Goal: Task Accomplishment & Management: Complete application form

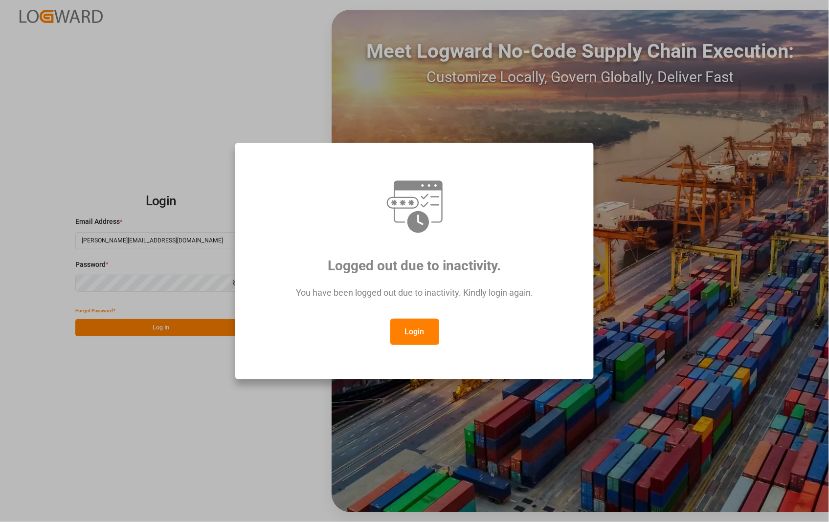
click at [408, 337] on button "Login" at bounding box center [414, 332] width 49 height 26
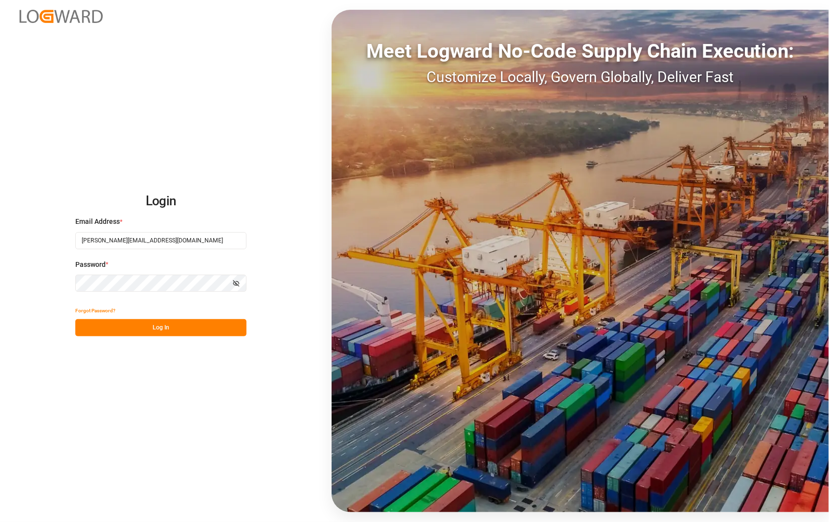
click at [158, 331] on button "Log In" at bounding box center [160, 327] width 171 height 17
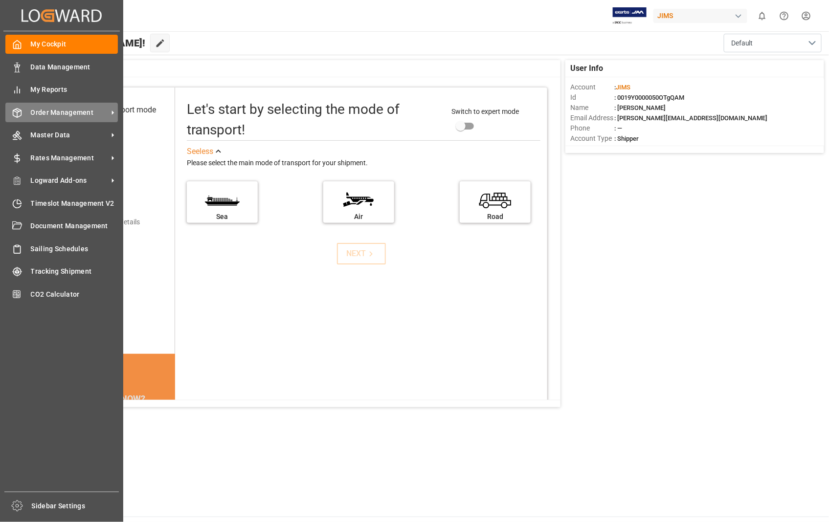
click at [68, 110] on span "Order Management" at bounding box center [69, 113] width 77 height 10
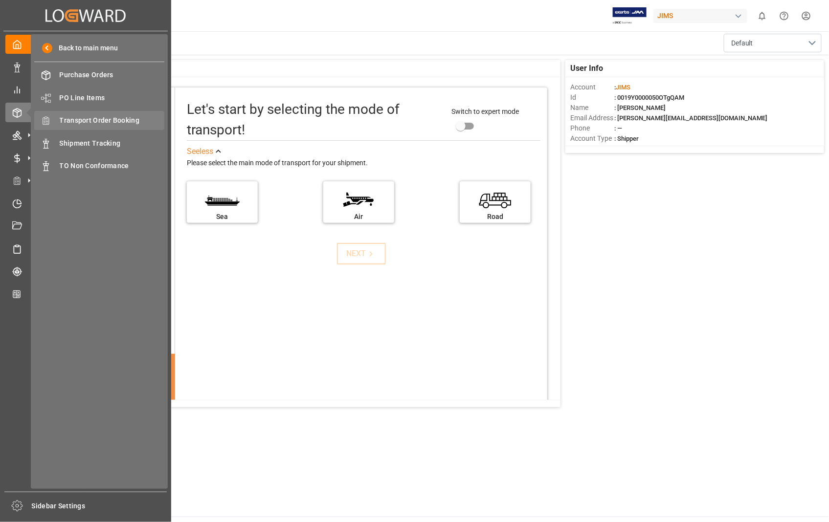
click at [110, 117] on span "Transport Order Booking" at bounding box center [112, 120] width 105 height 10
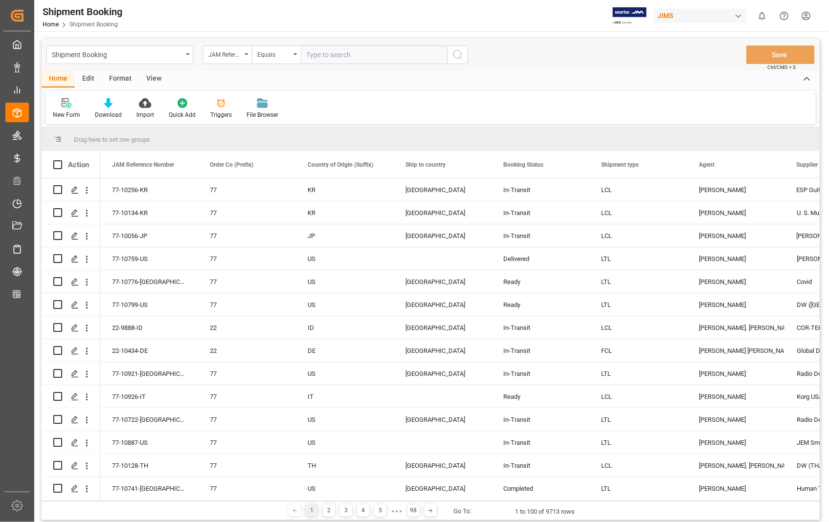
click at [66, 104] on icon at bounding box center [68, 105] width 5 height 5
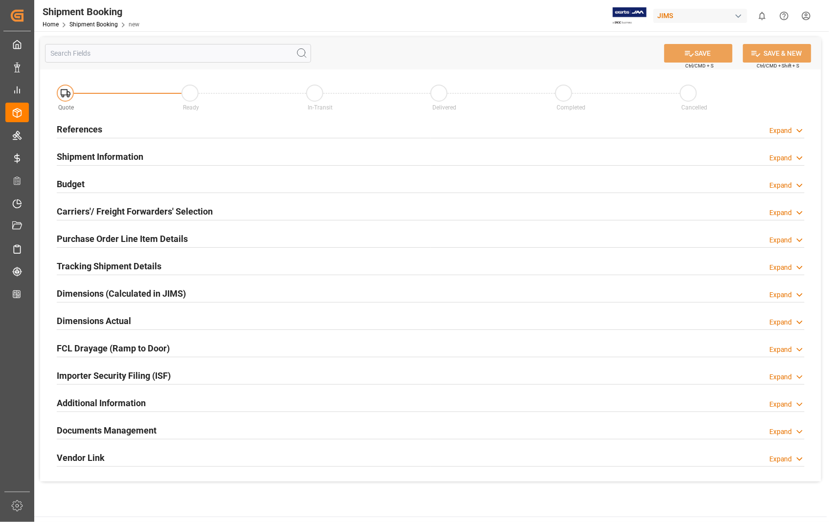
click at [84, 130] on h2 "References" at bounding box center [79, 129] width 45 height 13
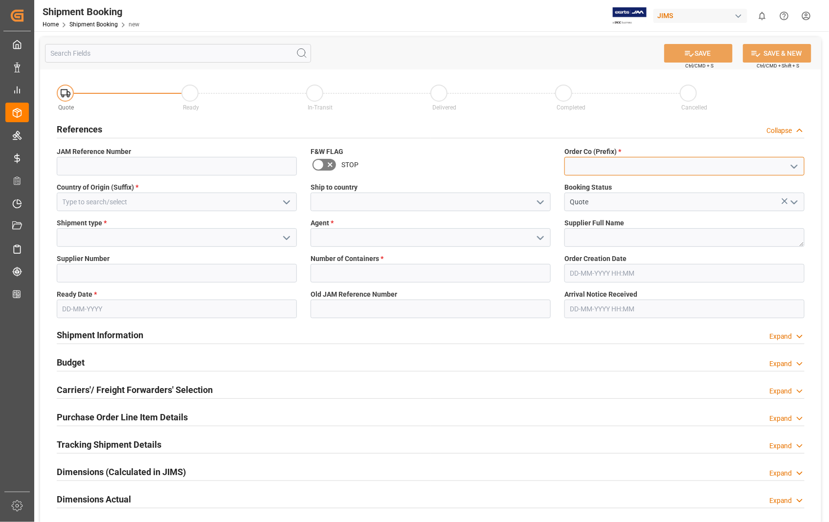
click at [626, 169] on input at bounding box center [684, 166] width 240 height 19
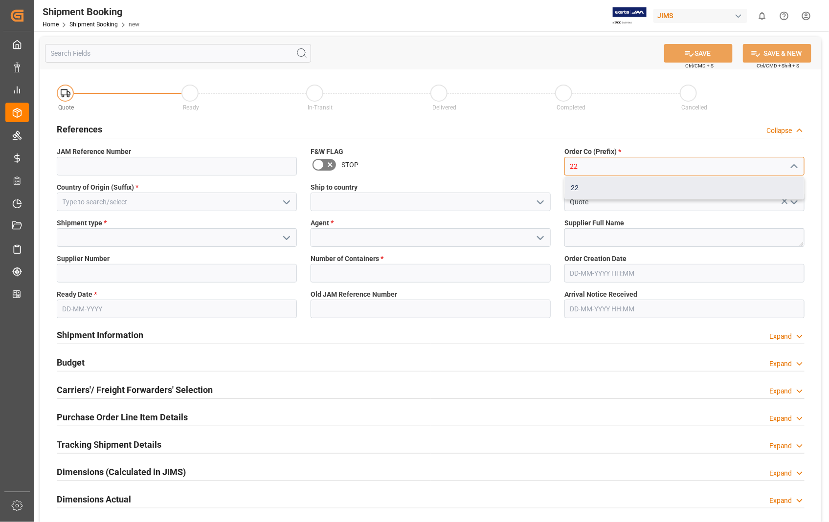
click at [573, 189] on div "22" at bounding box center [684, 188] width 239 height 22
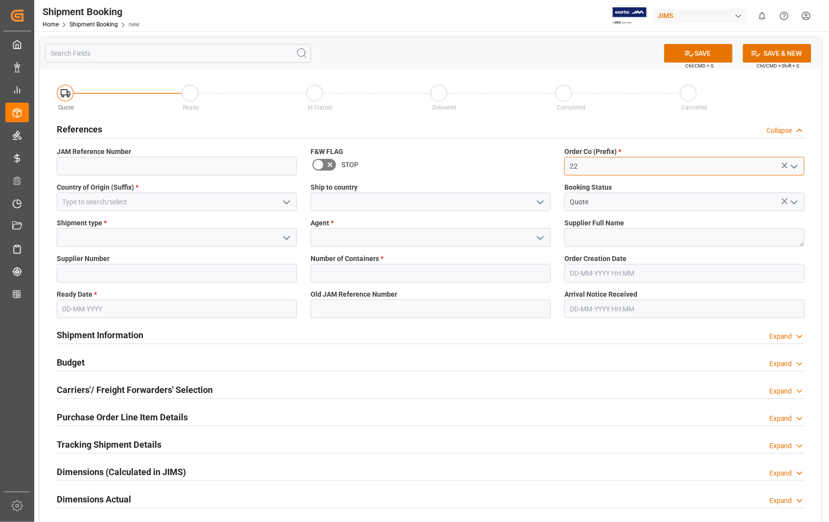
type input "22"
click at [143, 204] on input at bounding box center [177, 202] width 240 height 19
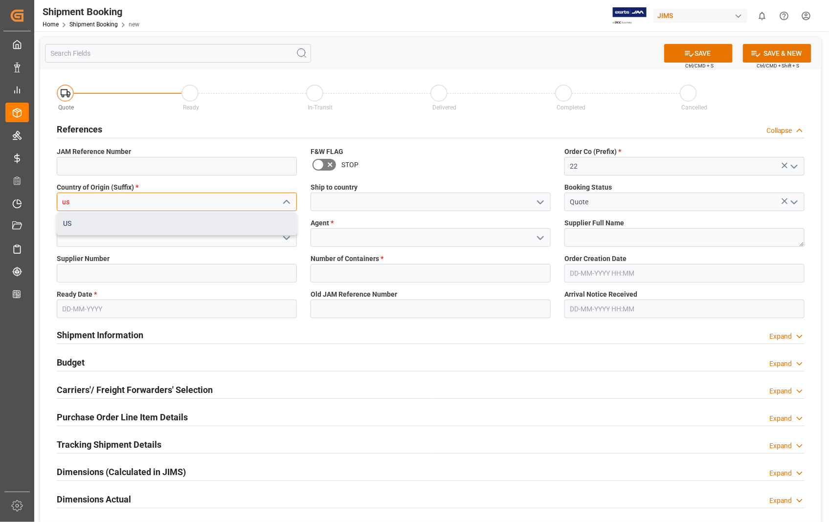
click at [119, 222] on div "US" at bounding box center [176, 224] width 239 height 22
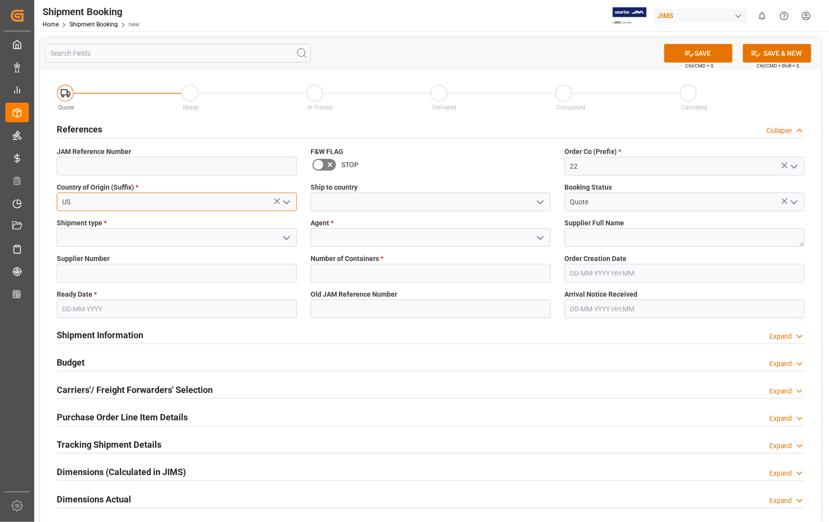
type input "US"
click at [344, 197] on input at bounding box center [431, 202] width 240 height 19
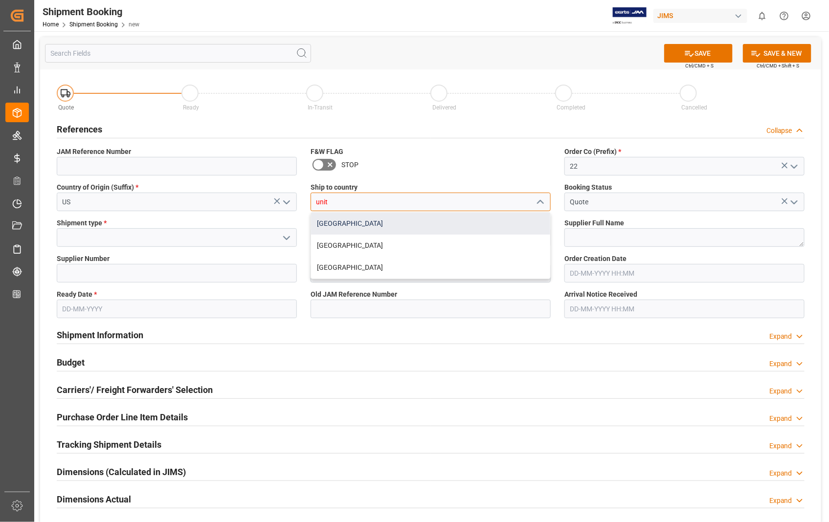
click at [333, 226] on div "[GEOGRAPHIC_DATA]" at bounding box center [430, 224] width 239 height 22
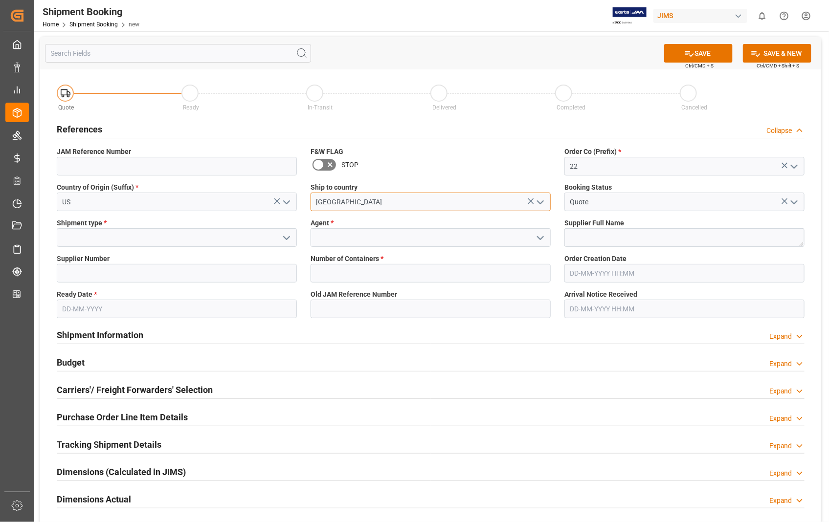
type input "[GEOGRAPHIC_DATA]"
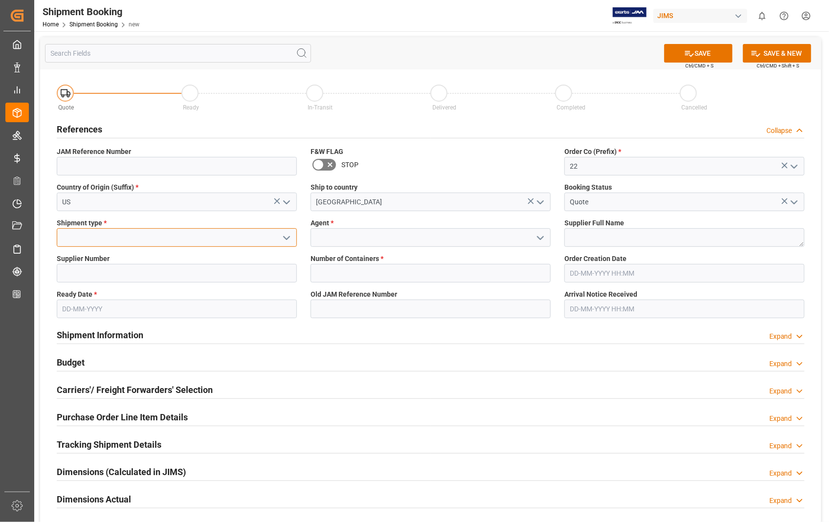
click at [174, 244] on input at bounding box center [177, 237] width 240 height 19
type input "l"
click at [87, 304] on div "LTL" at bounding box center [176, 303] width 239 height 22
type input "LTL"
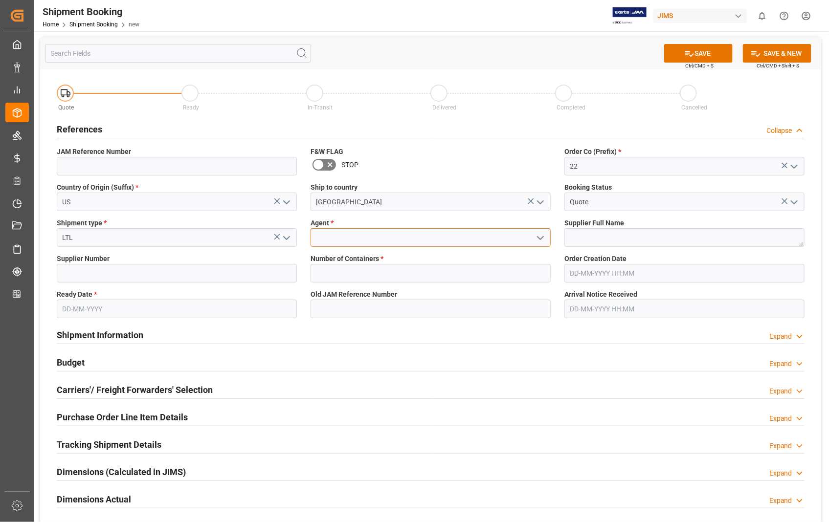
click at [399, 238] on input at bounding box center [431, 237] width 240 height 19
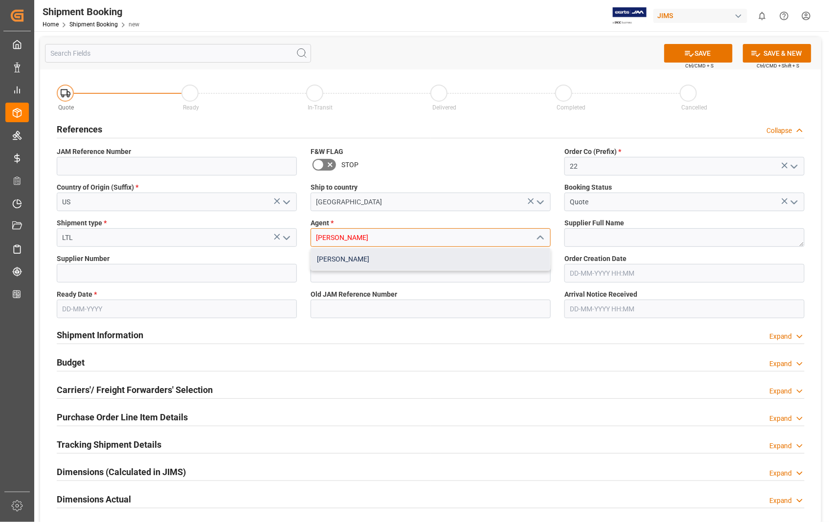
click at [387, 257] on div "[PERSON_NAME]" at bounding box center [430, 259] width 239 height 22
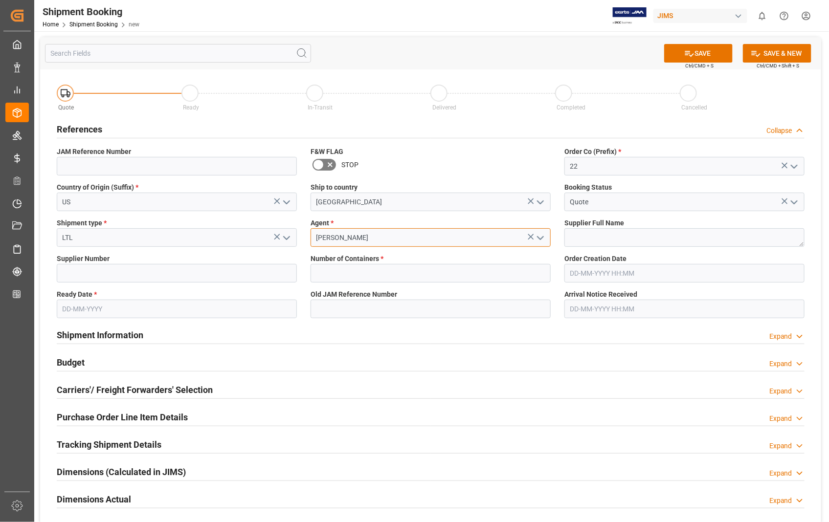
type input "[PERSON_NAME]"
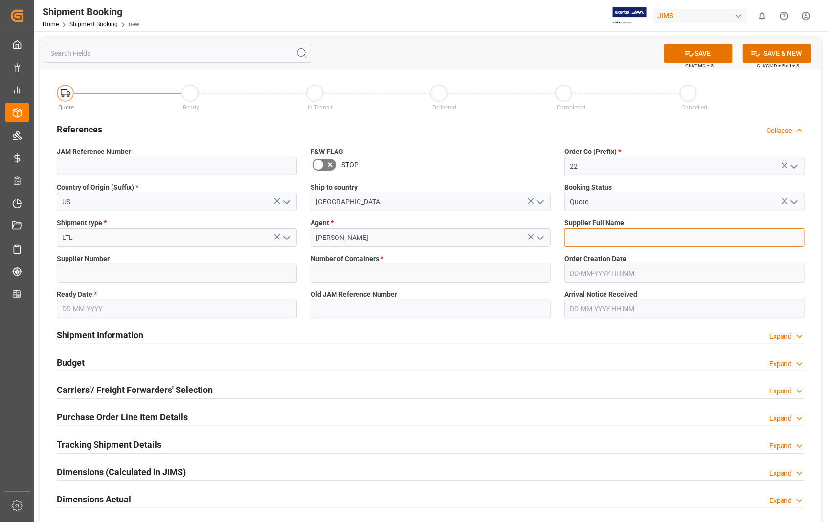
click at [588, 233] on textarea at bounding box center [684, 237] width 240 height 19
click at [590, 233] on textarea at bounding box center [684, 237] width 240 height 19
paste textarea "Evets Corporation"
type textarea "Evets Corporation"
click at [135, 258] on label "Supplier Number" at bounding box center [177, 259] width 240 height 10
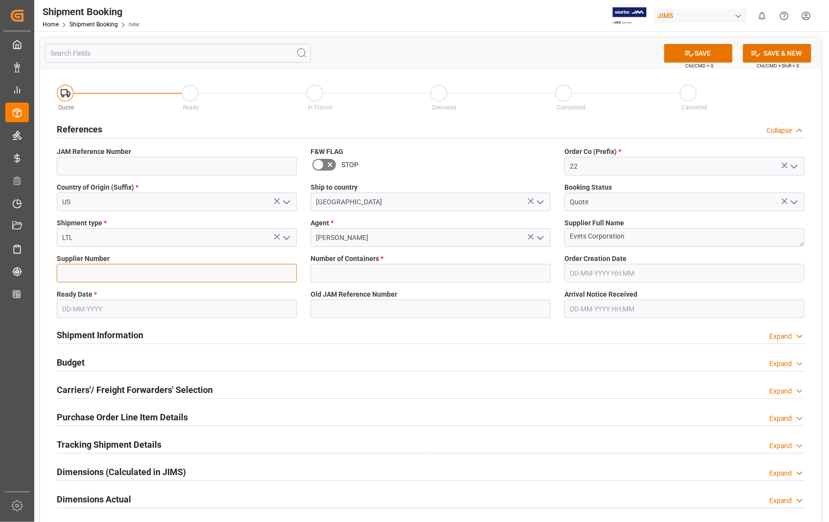
click at [127, 274] on input at bounding box center [177, 273] width 240 height 19
paste input "404582"
type input "404582"
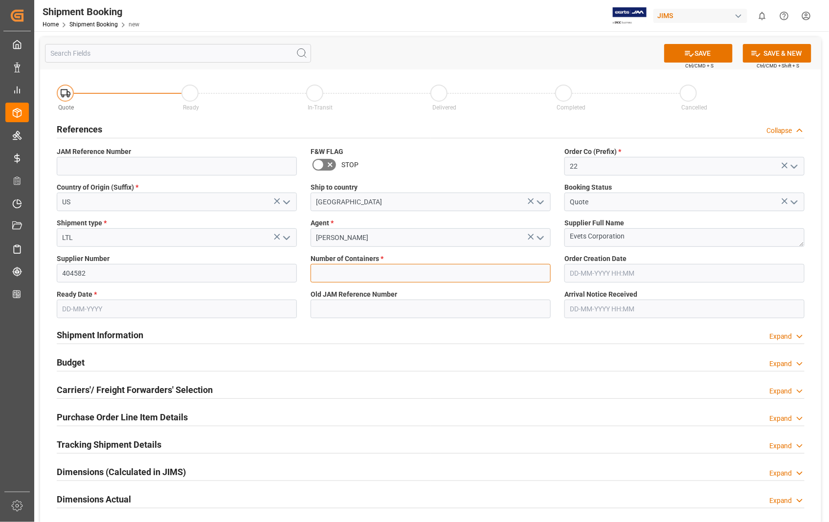
click at [320, 272] on input "text" at bounding box center [431, 273] width 240 height 19
type input "0"
type input "22-10784-US"
type input "28-08-2025 18:31"
type input "[DATE]"
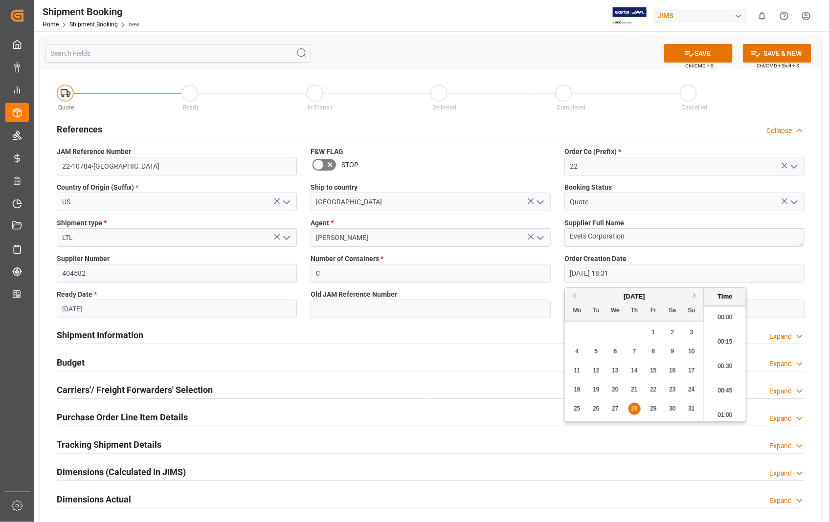
click at [627, 268] on input "28-08-2025 18:31" at bounding box center [684, 273] width 240 height 19
click at [581, 370] on div "11" at bounding box center [577, 371] width 12 height 12
type input "[DATE] 18:31"
click at [123, 307] on input "[DATE]" at bounding box center [177, 309] width 240 height 19
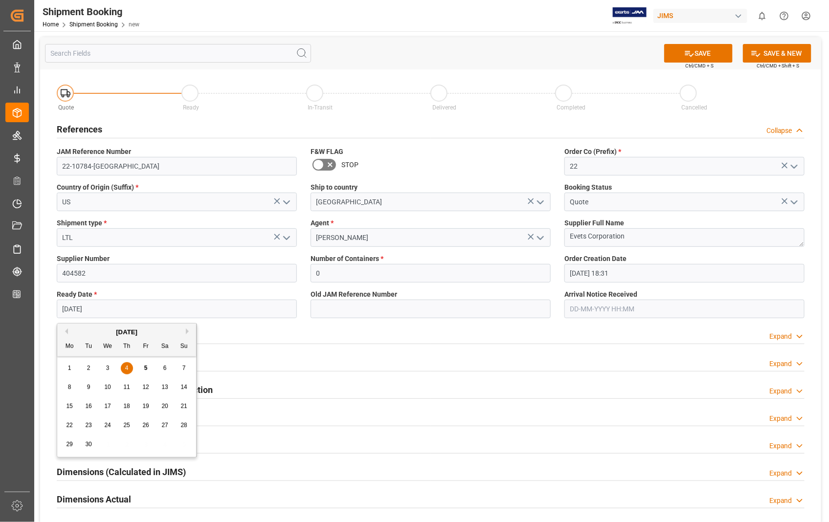
click at [589, 310] on input "text" at bounding box center [684, 309] width 240 height 19
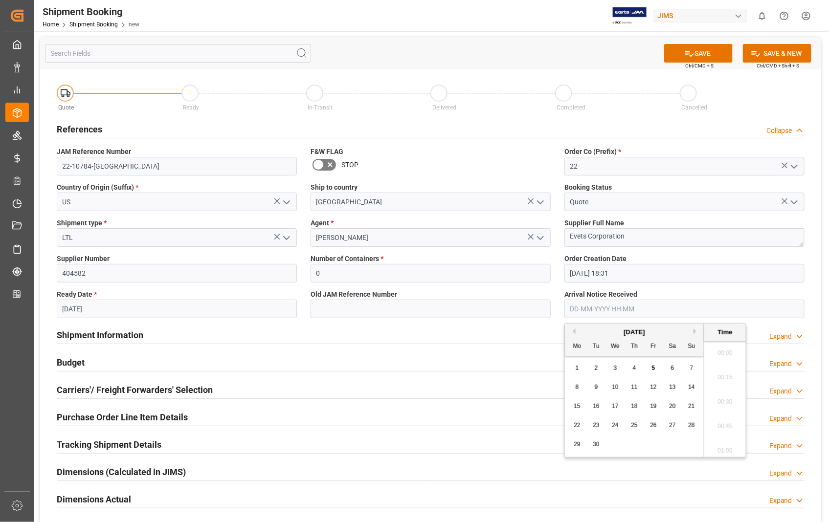
scroll to position [1519, 0]
click at [657, 385] on div "12" at bounding box center [654, 388] width 12 height 12
type input "[DATE] 00:00"
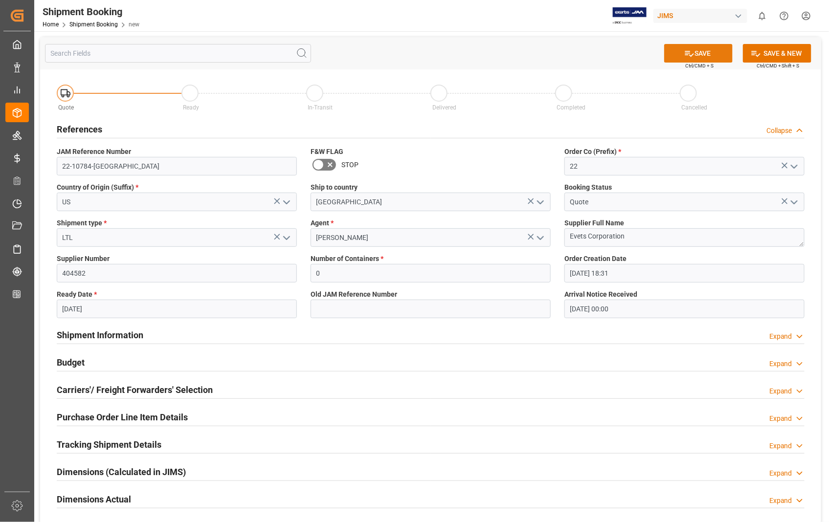
click at [712, 52] on button "SAVE" at bounding box center [698, 53] width 68 height 19
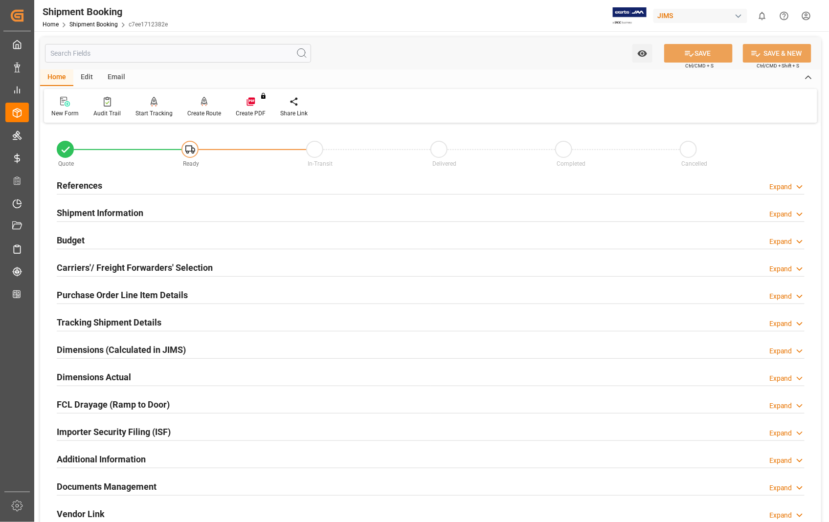
click at [118, 267] on h2 "Carriers'/ Freight Forwarders' Selection" at bounding box center [135, 267] width 156 height 13
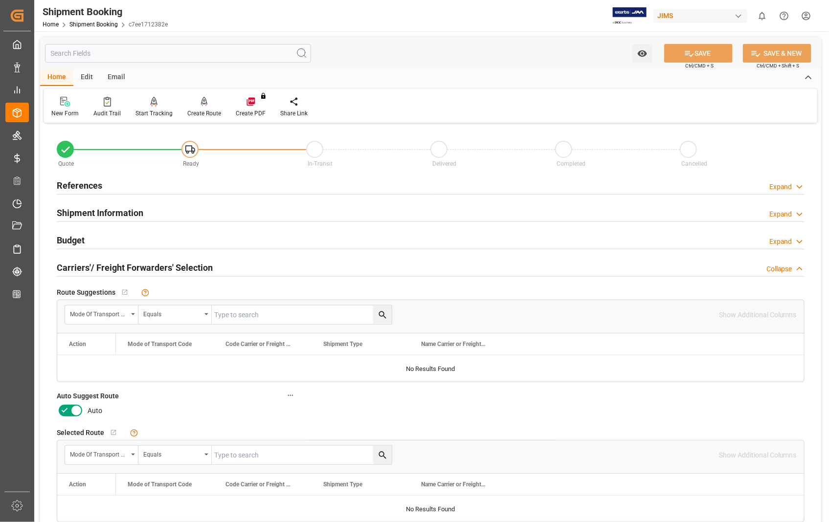
click at [79, 413] on icon at bounding box center [76, 411] width 12 height 12
click at [0, 0] on input "checkbox" at bounding box center [0, 0] width 0 height 0
click at [705, 52] on button "SAVE" at bounding box center [698, 53] width 68 height 19
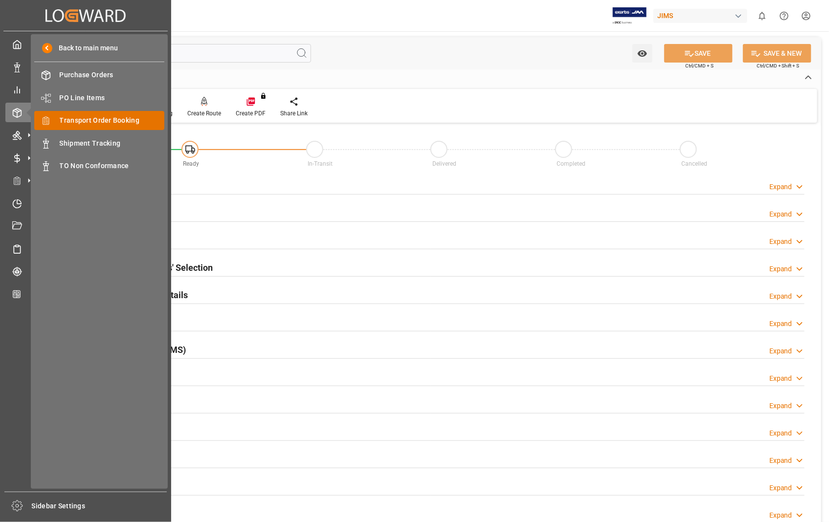
click at [91, 116] on span "Transport Order Booking" at bounding box center [112, 120] width 105 height 10
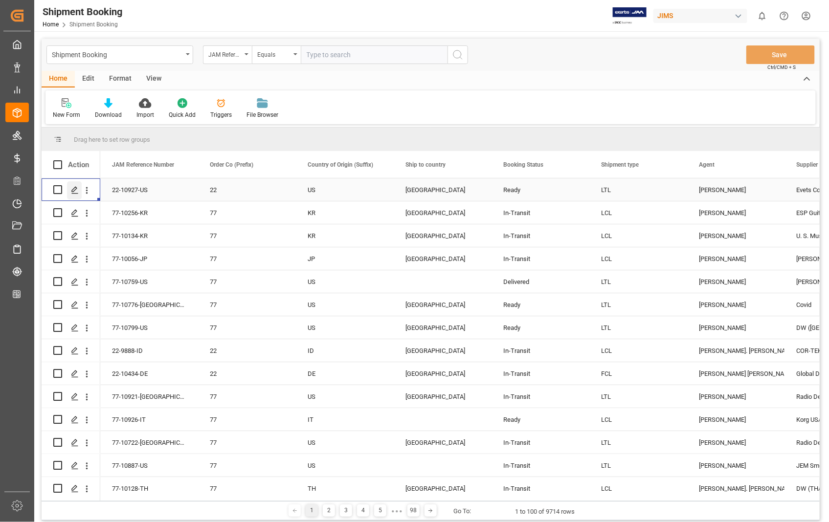
click at [76, 189] on icon "Press SPACE to select this row." at bounding box center [75, 190] width 8 height 8
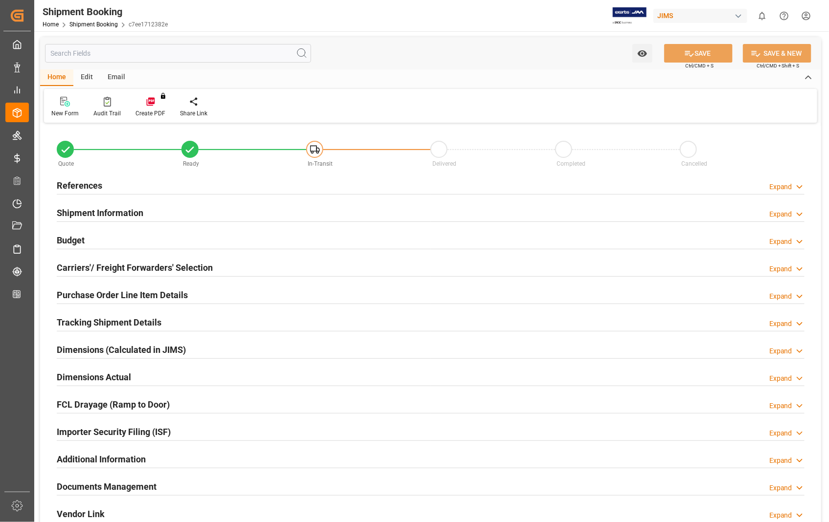
type input "0"
type input "[DATE] 18:31"
type input "[DATE]"
type input "[DATE] 00:00"
click at [110, 265] on h2 "Carriers'/ Freight Forwarders' Selection" at bounding box center [135, 267] width 156 height 13
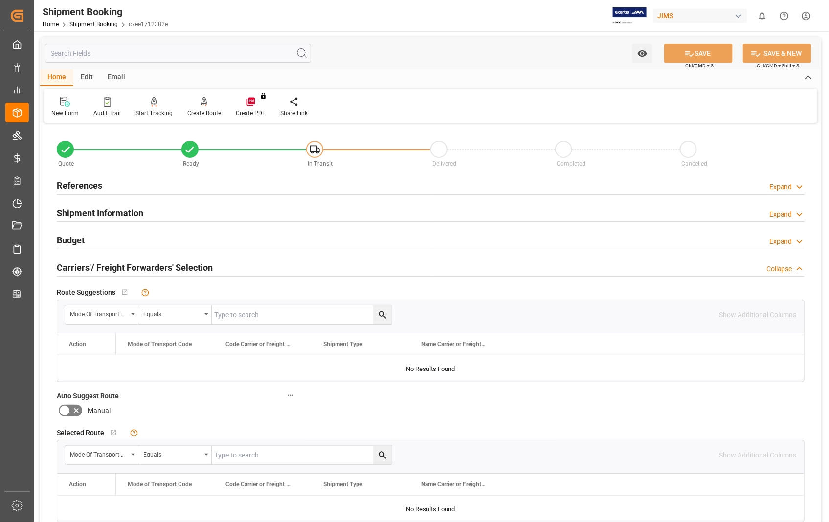
click at [110, 265] on h2 "Carriers'/ Freight Forwarders' Selection" at bounding box center [135, 267] width 156 height 13
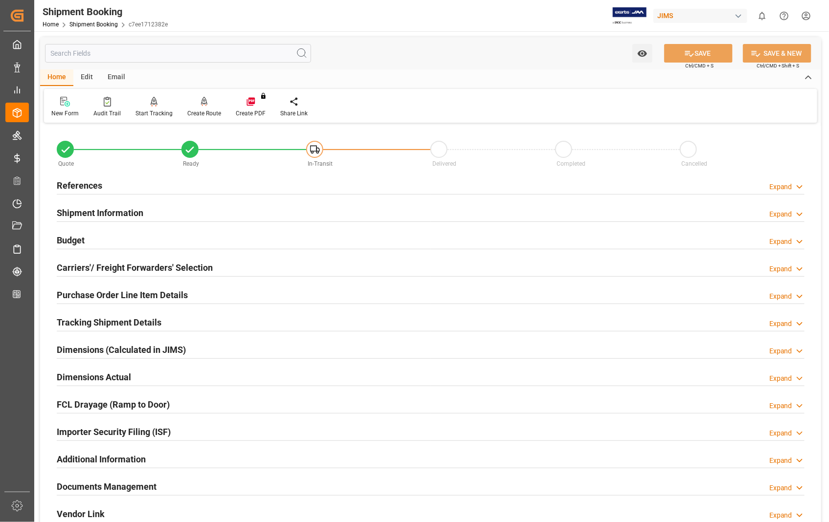
click at [94, 188] on h2 "References" at bounding box center [79, 185] width 45 height 13
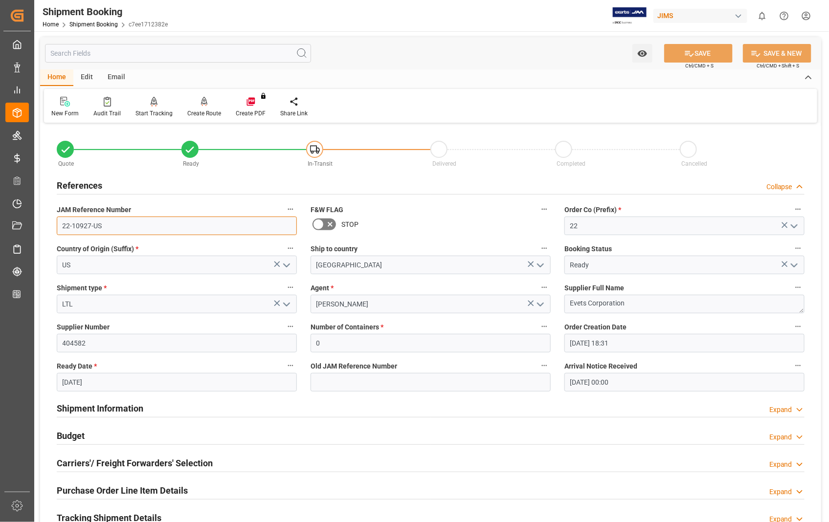
drag, startPoint x: 109, startPoint y: 230, endPoint x: 57, endPoint y: 225, distance: 52.1
click at [57, 225] on input "22-10927-US" at bounding box center [177, 226] width 240 height 19
